Goal: Information Seeking & Learning: Learn about a topic

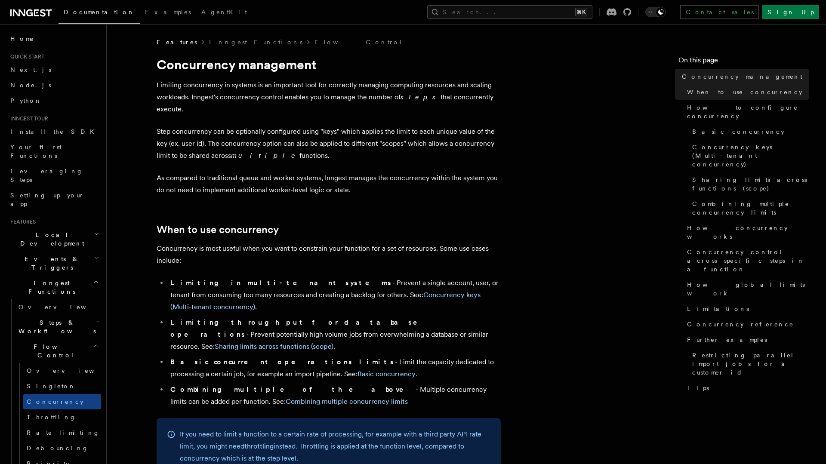
click at [378, 243] on p "Concurrency is most useful when you want to constrain your function for a set o…" at bounding box center [329, 255] width 344 height 24
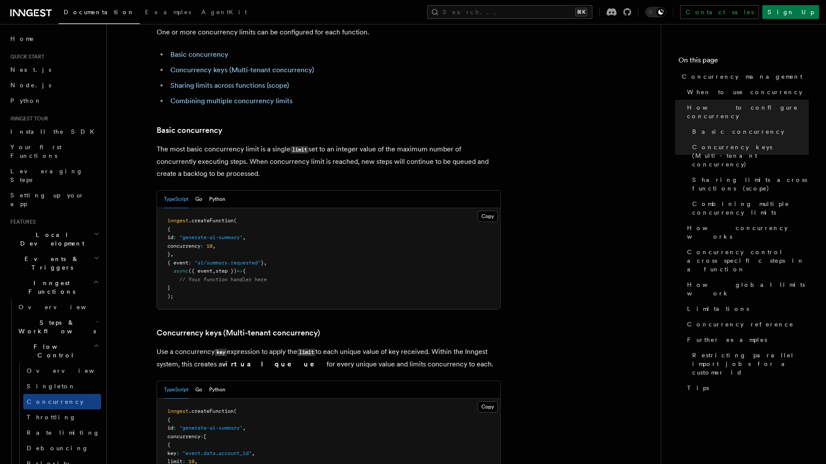
scroll to position [496, 0]
click at [499, 79] on li "Sharing limits across functions (scope)" at bounding box center [334, 85] width 333 height 12
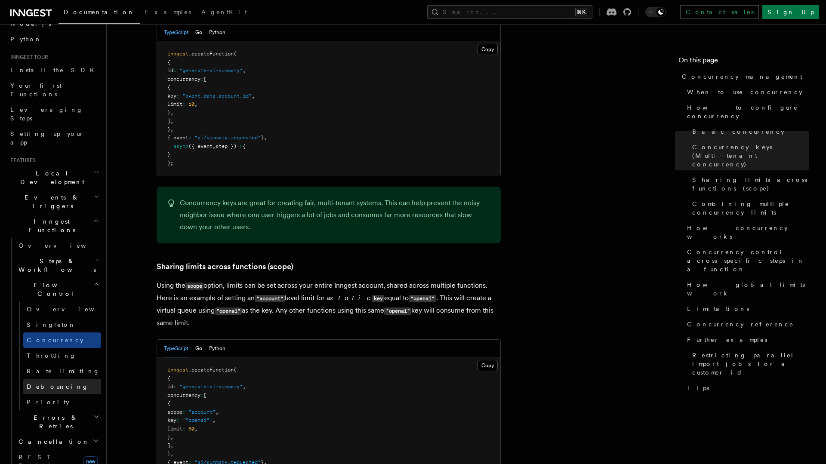
scroll to position [64, 0]
click at [63, 251] on h2 "Steps & Workflows" at bounding box center [58, 263] width 86 height 24
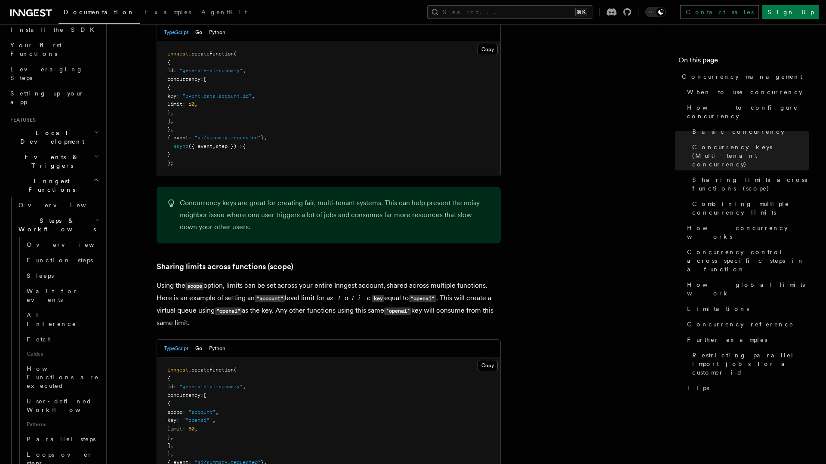
scroll to position [103, 0]
click at [53, 430] on link "Parallel steps" at bounding box center [62, 437] width 78 height 15
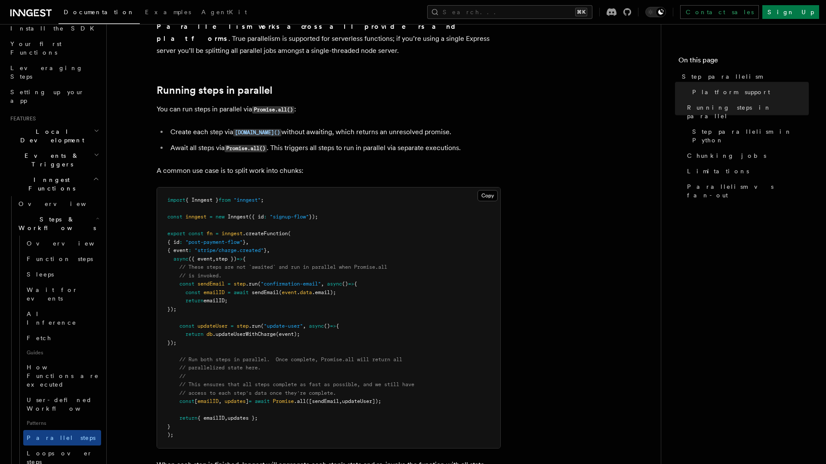
scroll to position [135, 0]
click at [53, 450] on span "Loops over steps" at bounding box center [60, 457] width 66 height 15
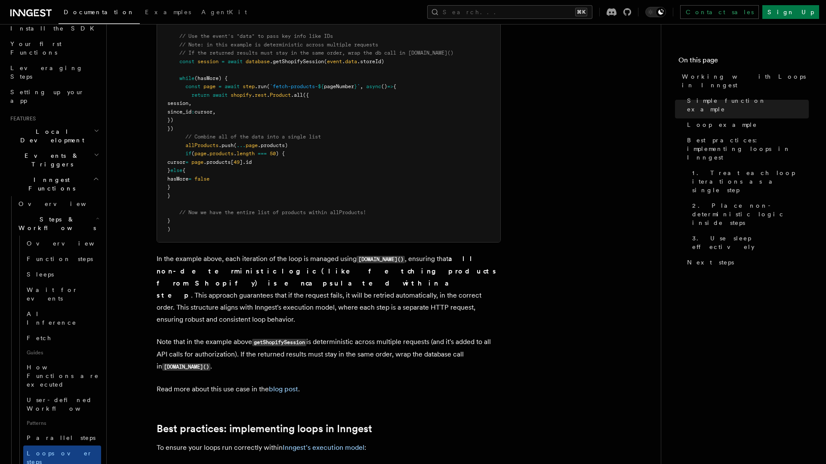
scroll to position [1101, 0]
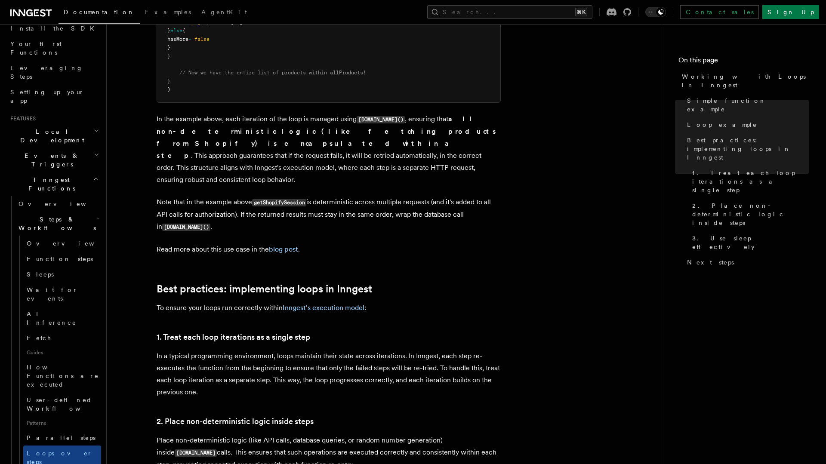
click at [495, 366] on p "In a typical programming environment, loops maintain their state across iterati…" at bounding box center [329, 374] width 344 height 48
